Goal: Communication & Community: Answer question/provide support

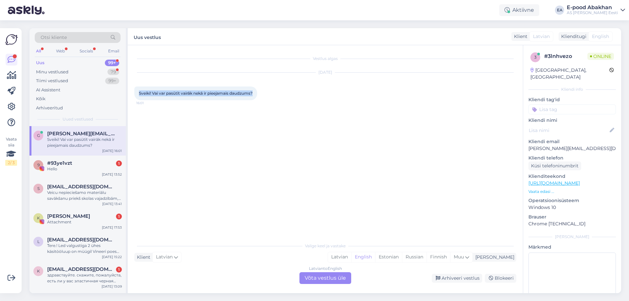
drag, startPoint x: 258, startPoint y: 94, endPoint x: 128, endPoint y: 91, distance: 129.5
click at [128, 91] on div "Vestlus algas [DATE] Sveiki! Vai var pasūtīt vairāk nekā ir pieejamais daudzums…" at bounding box center [325, 169] width 395 height 248
copy span "Sveiki! Vai var pasūtīt vairāk nekā ir pieejamais daudzums?"
click at [330, 276] on div "Latvian to English Võta vestlus üle" at bounding box center [326, 278] width 52 height 12
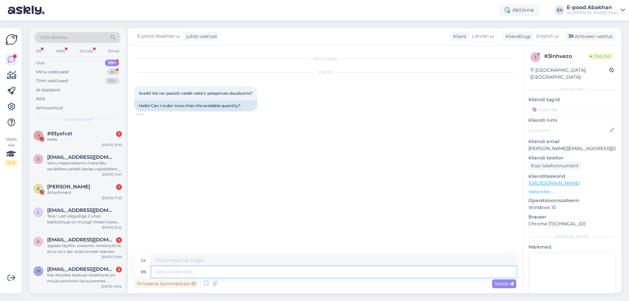
click at [172, 275] on textarea at bounding box center [333, 271] width 365 height 11
type textarea "Tere!"
type textarea "Sveiki!"
paste textarea "Kādu produktu vēlaties pasūtīt?"
type textarea "Tere! Kādu produktu vēlaties pasūtīt?"
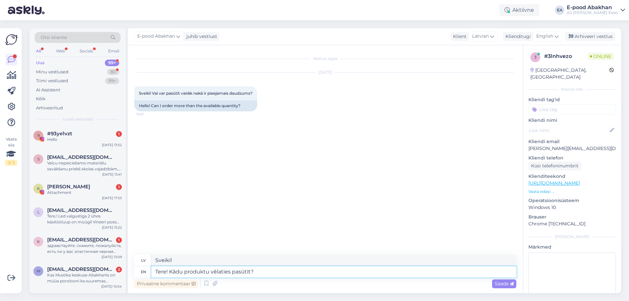
type textarea "Labdien! Kādu produktu vēlaties pasūtīt?"
drag, startPoint x: 178, startPoint y: 261, endPoint x: 147, endPoint y: 260, distance: 31.2
click at [147, 260] on div "lv Labdien! Kādu produktu vēlaties pasūtīt?" at bounding box center [325, 260] width 382 height 11
drag, startPoint x: 168, startPoint y: 271, endPoint x: 134, endPoint y: 270, distance: 33.1
click at [136, 270] on div "en Tere! Kādu produktu vēlaties pasūtīt?" at bounding box center [325, 271] width 382 height 11
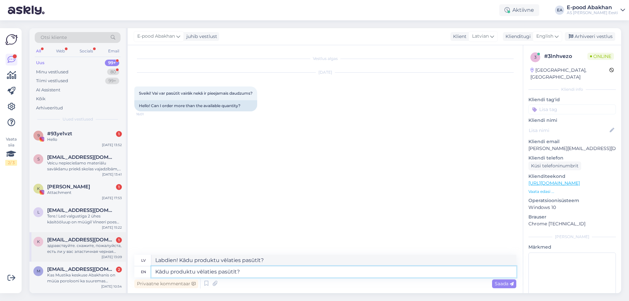
paste textarea "Labdien!"
type textarea "Labdien! Kādu produktu vēlaties pasūtīt?"
click at [496, 283] on span "Saada" at bounding box center [504, 284] width 19 height 6
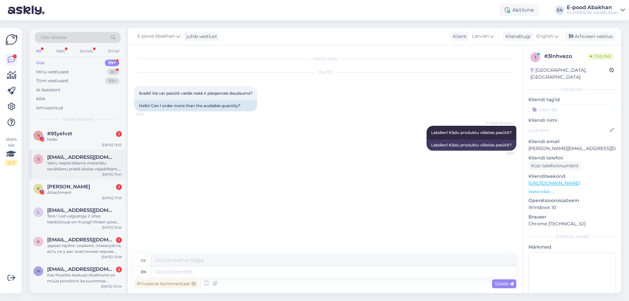
click at [77, 166] on div "Veicu nepieciešamo materiālu savākšanu priekš skolas vajadzībām, būs vajadzīga …" at bounding box center [84, 166] width 75 height 12
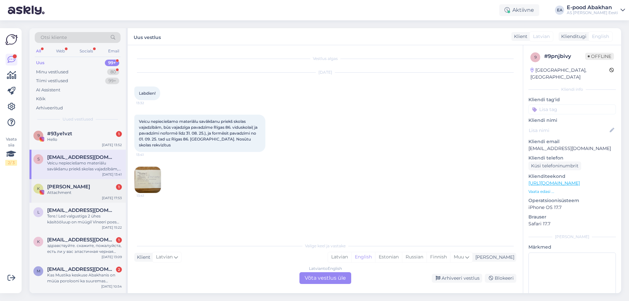
click at [68, 189] on span "[PERSON_NAME]" at bounding box center [68, 187] width 43 height 6
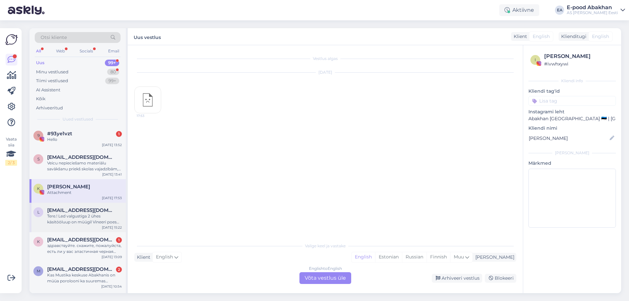
click at [67, 211] on span "[EMAIL_ADDRESS][DOMAIN_NAME]" at bounding box center [81, 210] width 68 height 6
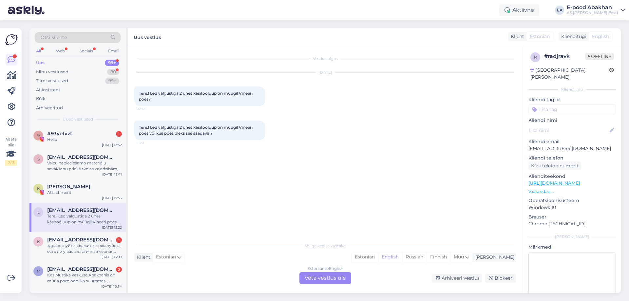
click at [580, 180] on link "[URL][DOMAIN_NAME]" at bounding box center [554, 183] width 51 height 6
